Goal: Task Accomplishment & Management: Use online tool/utility

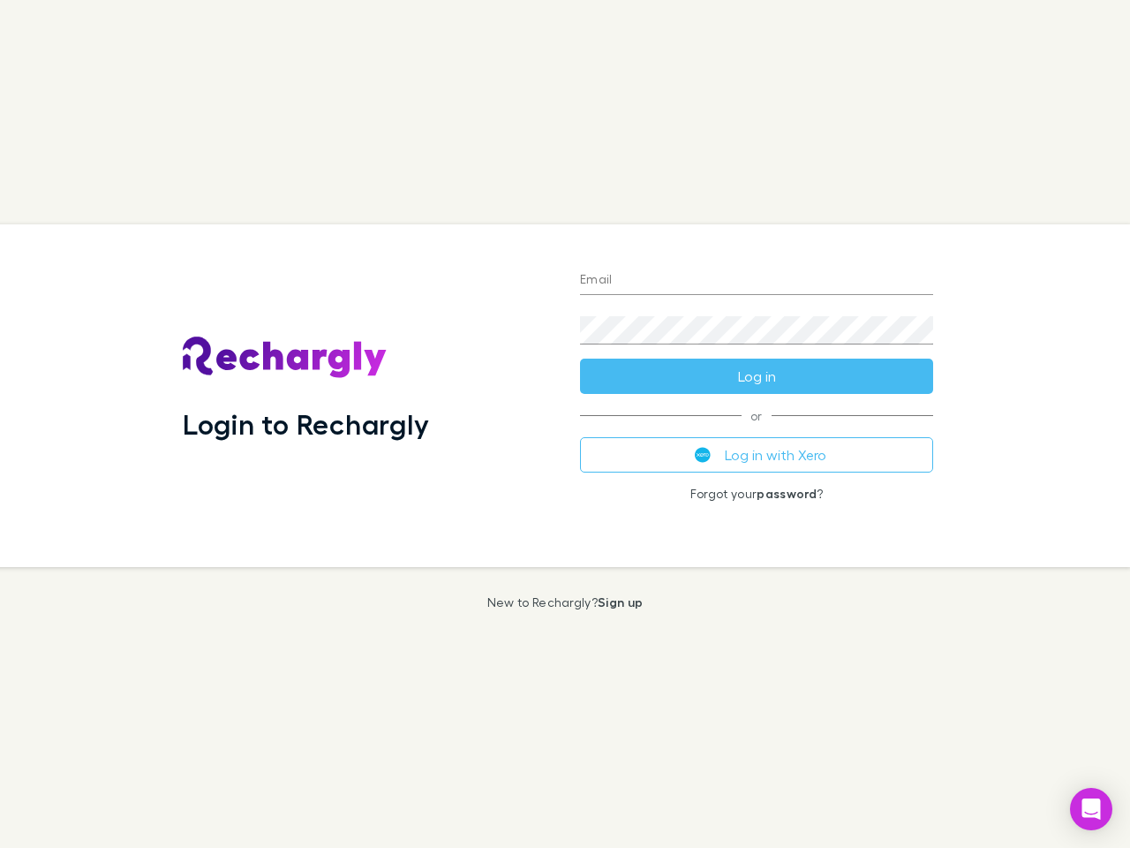
click at [565, 424] on div "Login to Rechargly" at bounding box center [367, 395] width 397 height 343
click at [757, 281] on input "Email" at bounding box center [756, 281] width 353 height 28
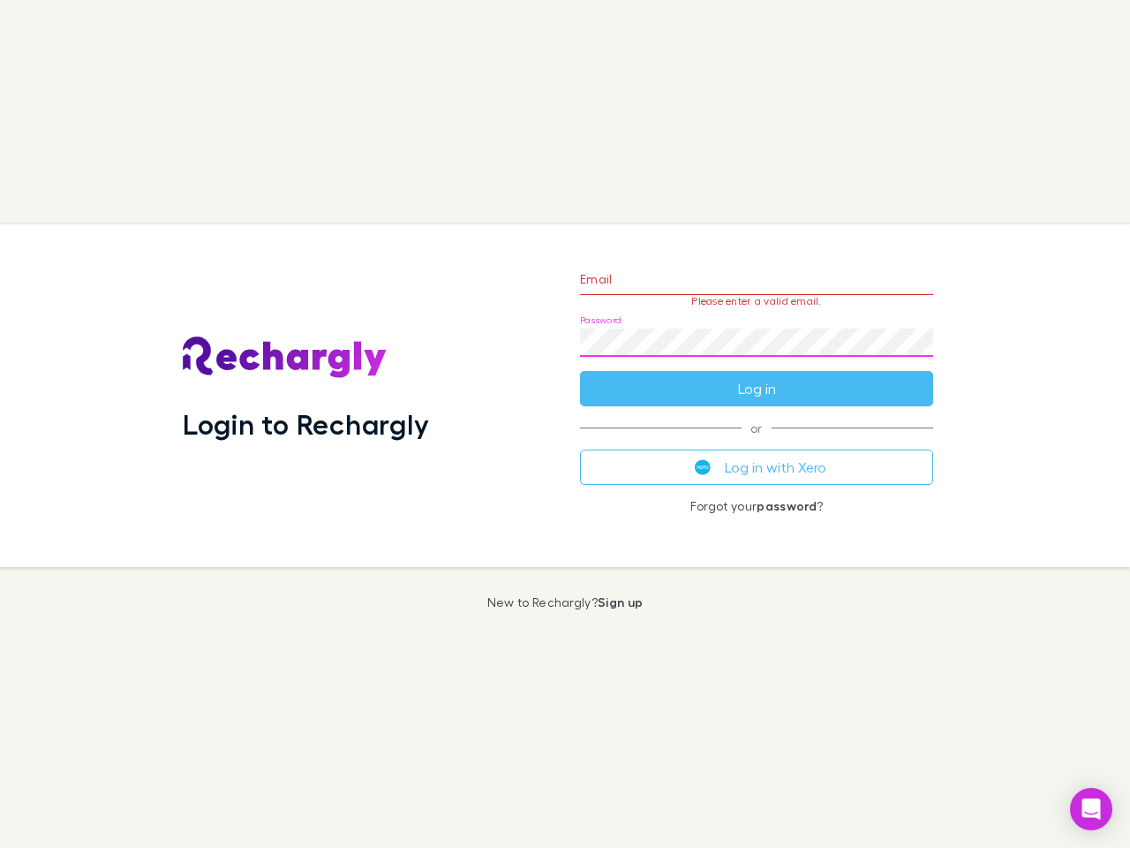
click at [757, 376] on form "Email Please enter a valid email. Password Log in" at bounding box center [756, 330] width 353 height 154
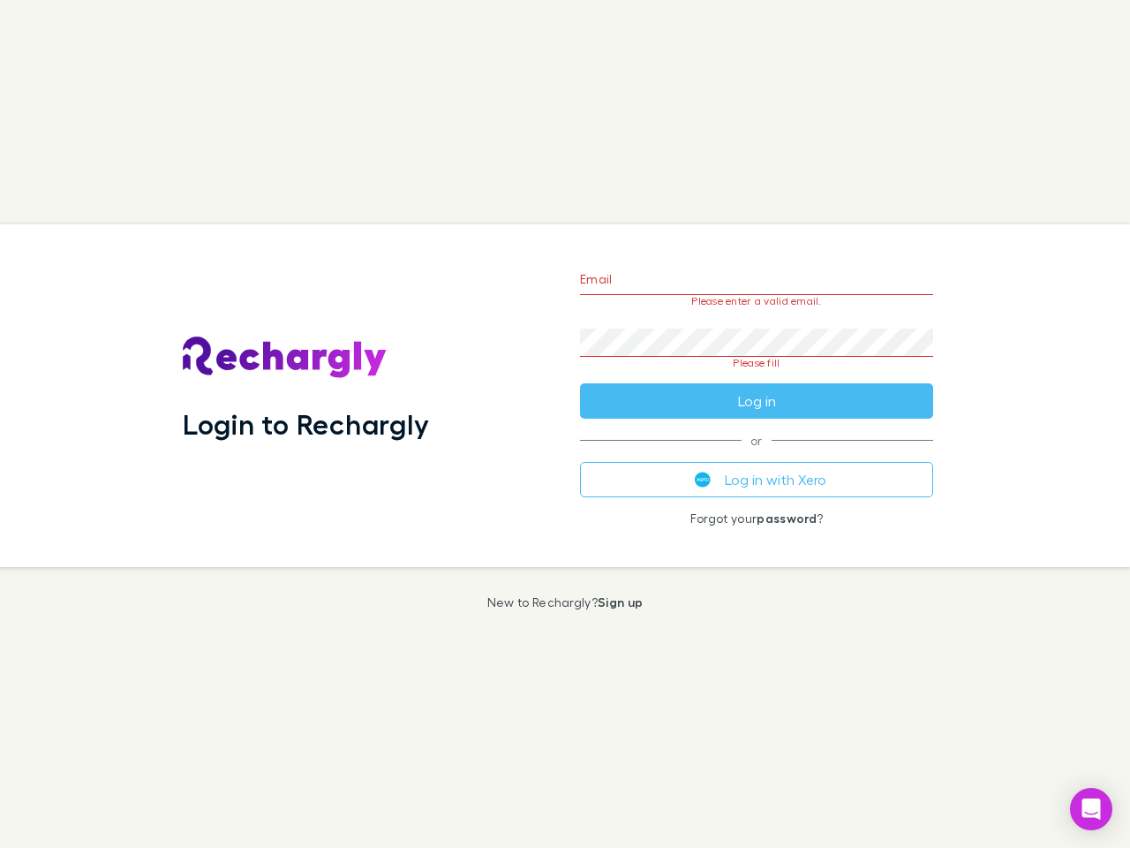
click at [757, 455] on div "Email Please enter a valid email. Password Please fill Log in or Log in with Xe…" at bounding box center [756, 395] width 381 height 343
click at [1091, 809] on icon "Open Intercom Messenger" at bounding box center [1091, 808] width 19 height 21
